Goal: Transaction & Acquisition: Purchase product/service

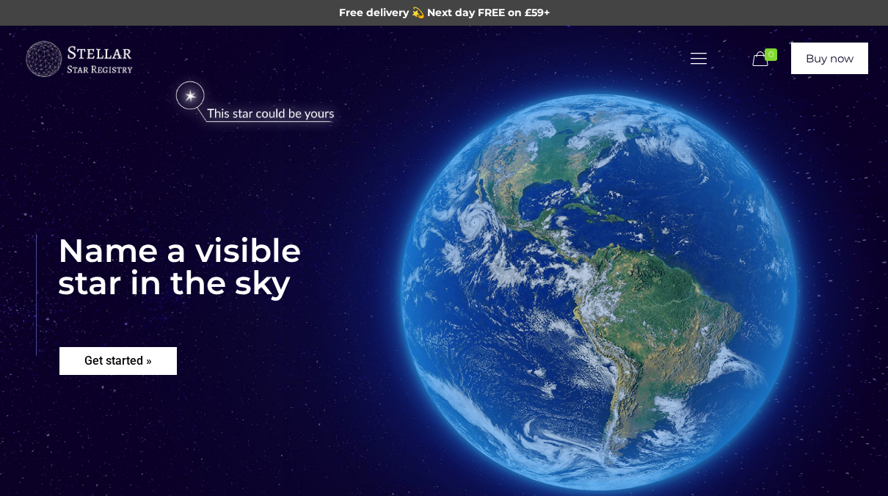
click at [125, 351] on rs-layer "Get started »" at bounding box center [117, 361] width 117 height 28
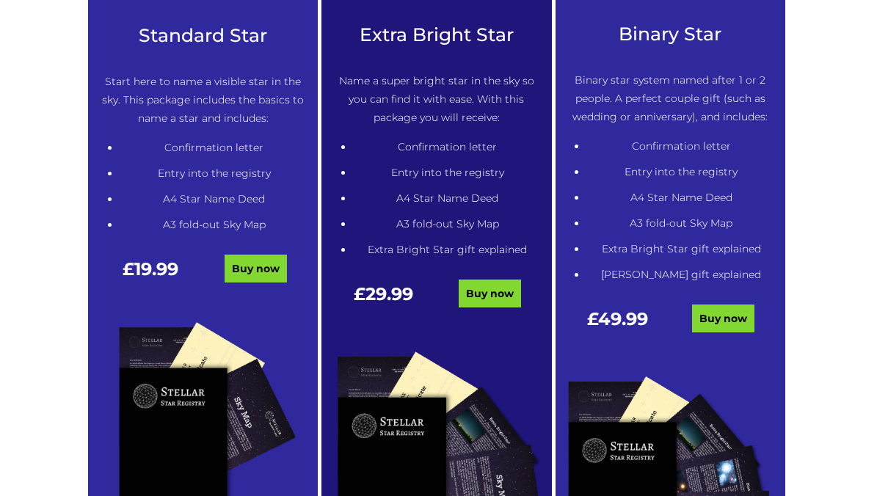
scroll to position [823, 0]
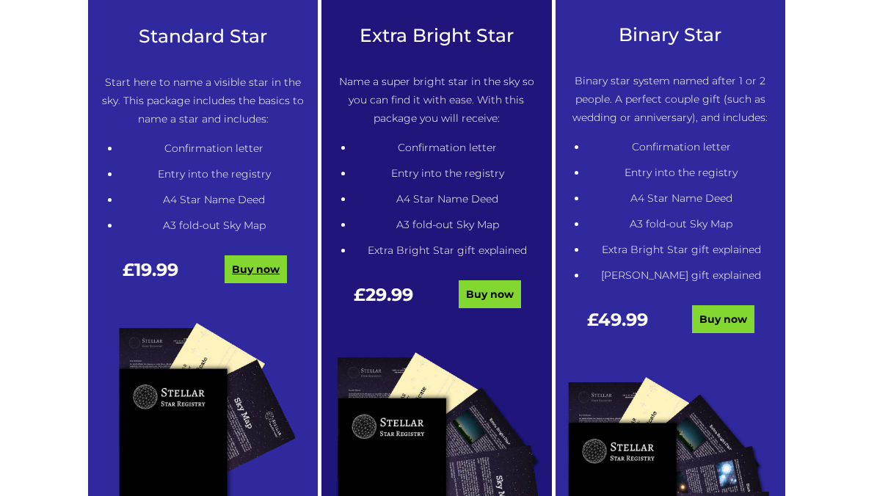
click at [262, 258] on link "Buy now" at bounding box center [256, 269] width 62 height 28
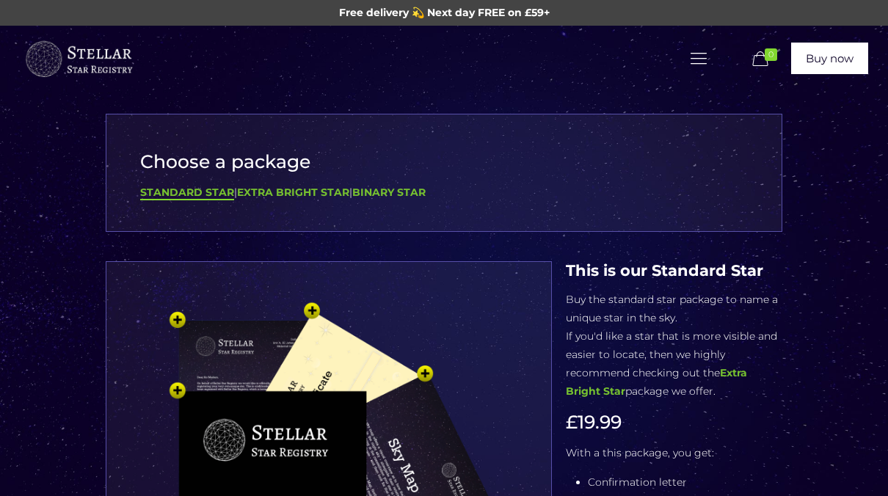
click at [698, 54] on icon at bounding box center [699, 58] width 23 height 20
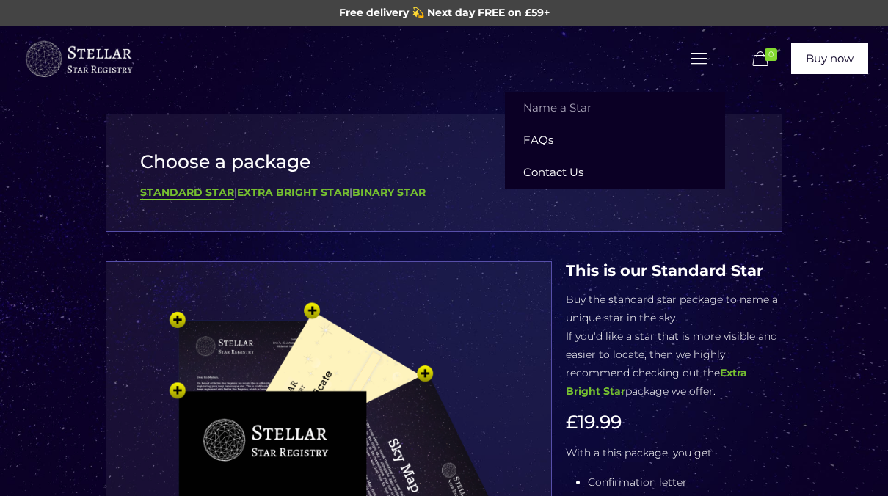
click at [305, 191] on b "Extra Bright Star" at bounding box center [293, 192] width 112 height 13
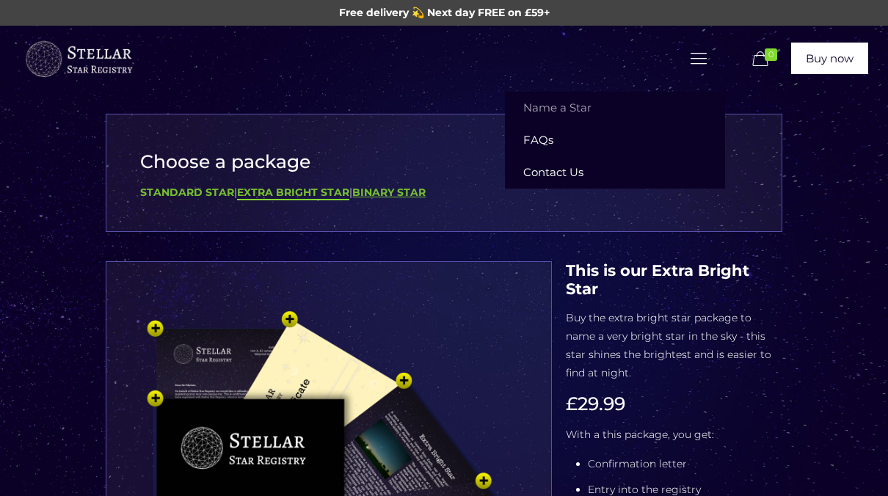
click at [380, 189] on b "Binary Star" at bounding box center [388, 192] width 73 height 13
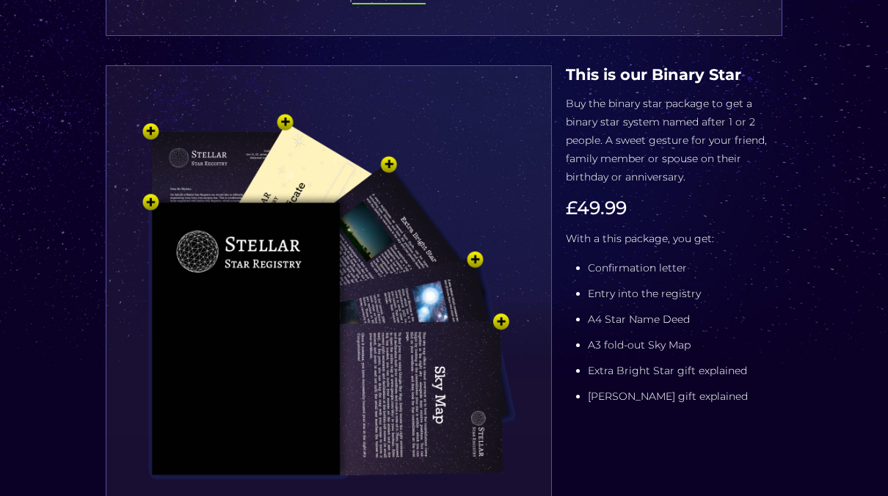
scroll to position [241, 0]
